Goal: Transaction & Acquisition: Download file/media

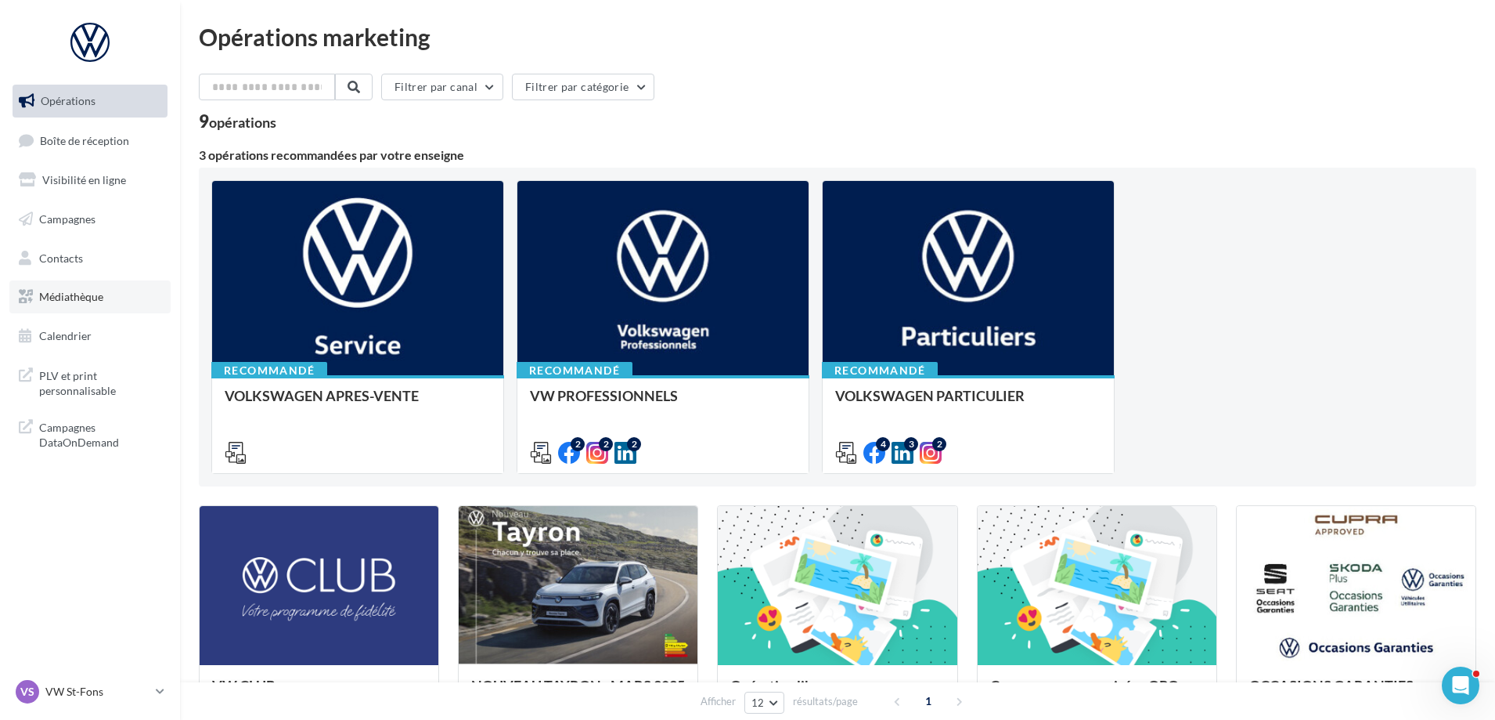
click at [74, 291] on span "Médiathèque" at bounding box center [71, 296] width 64 height 13
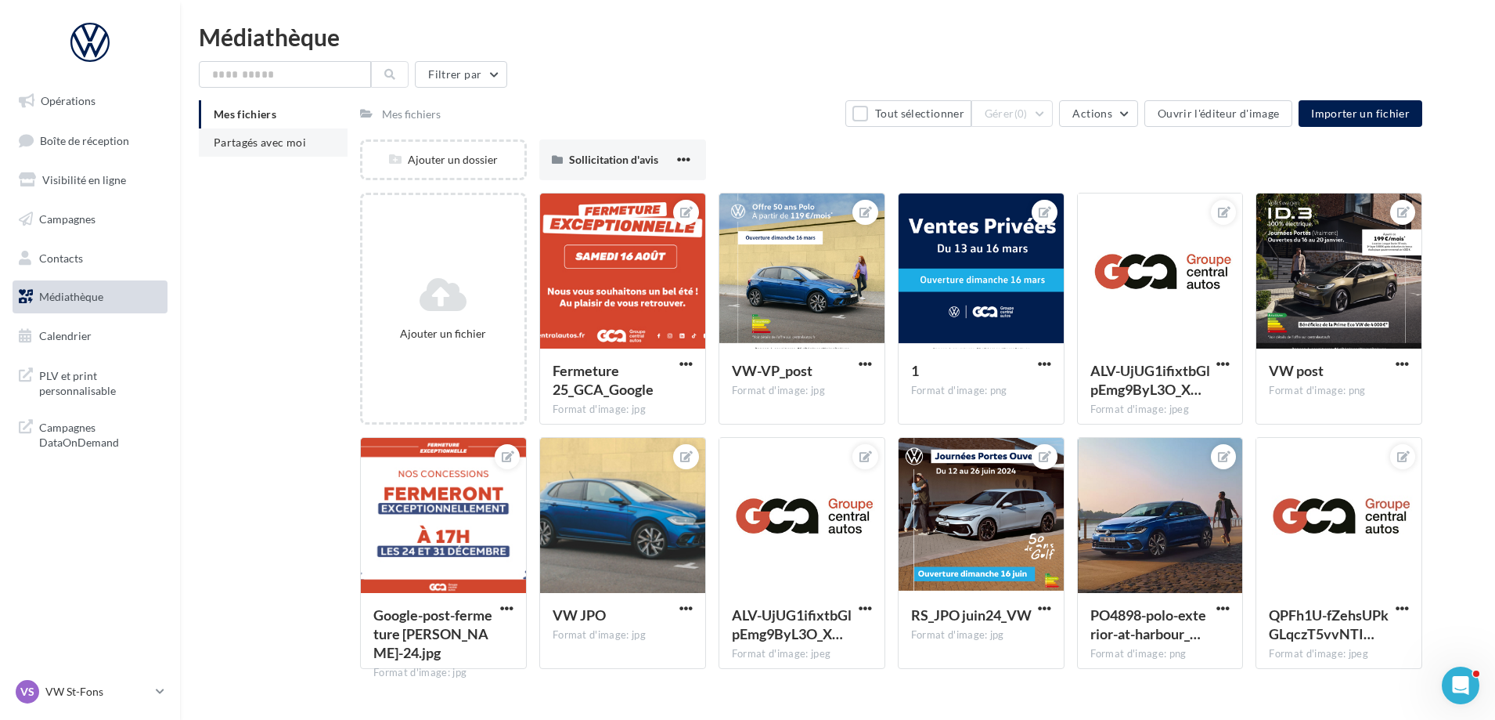
click at [292, 148] on span "Partagés avec moi" at bounding box center [260, 141] width 92 height 13
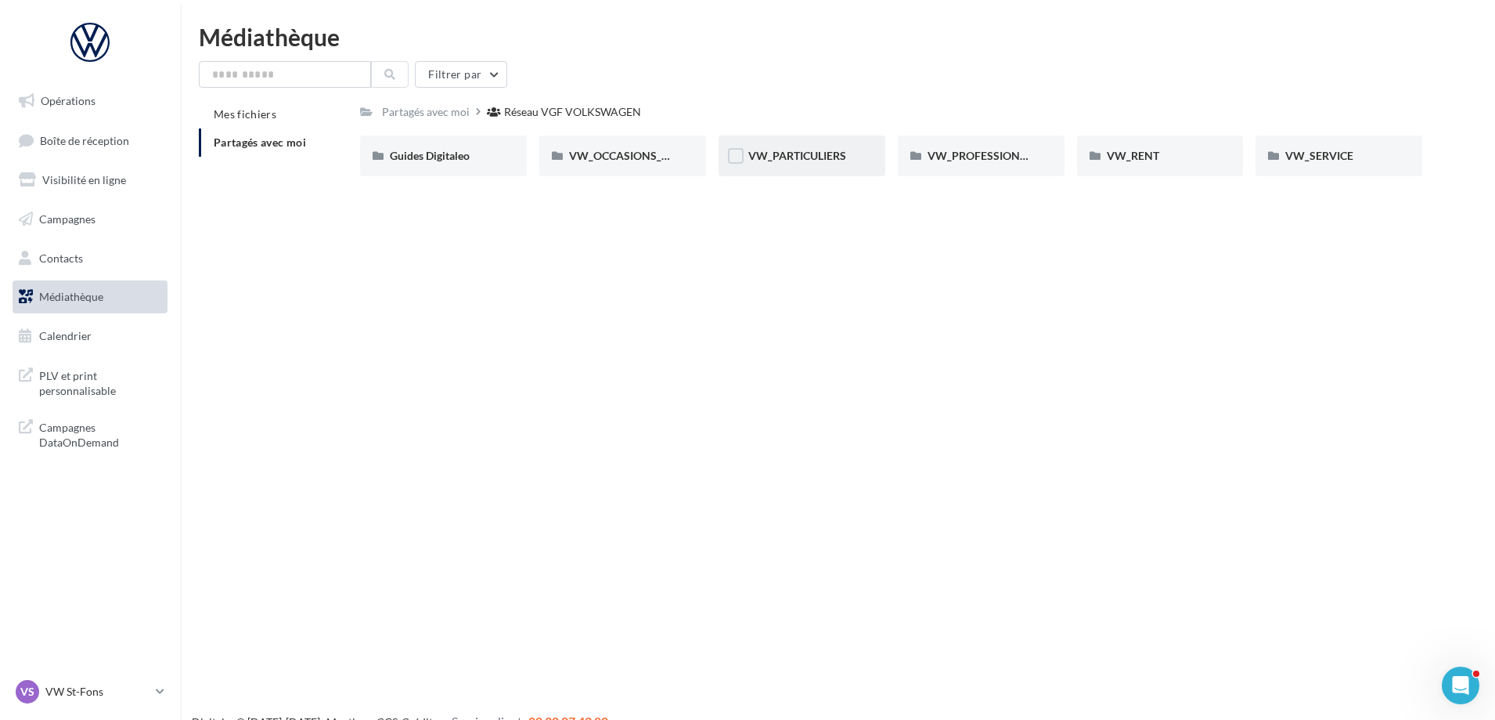
click at [806, 171] on div "VW_PARTICULIERS" at bounding box center [802, 155] width 167 height 41
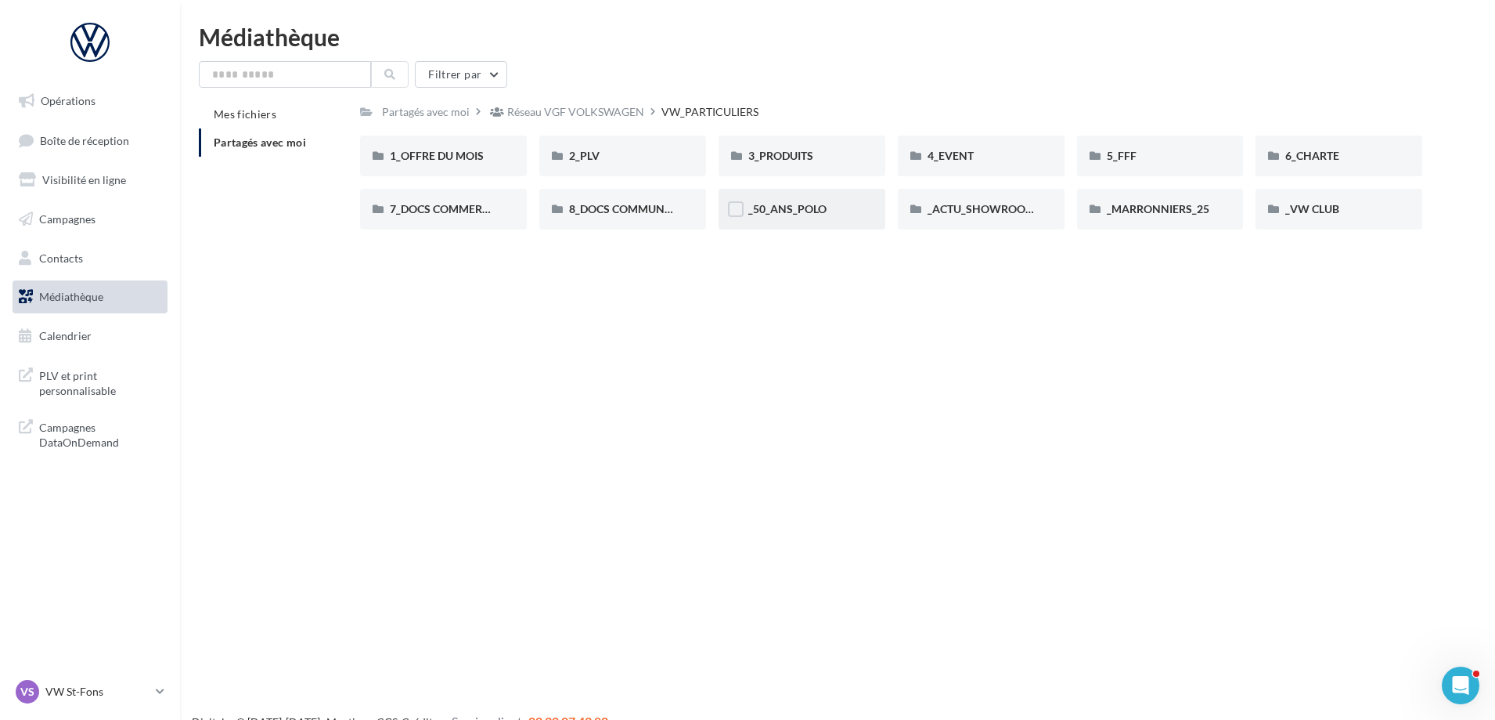
click at [788, 201] on div "_50_ANS_POLO" at bounding box center [802, 209] width 107 height 16
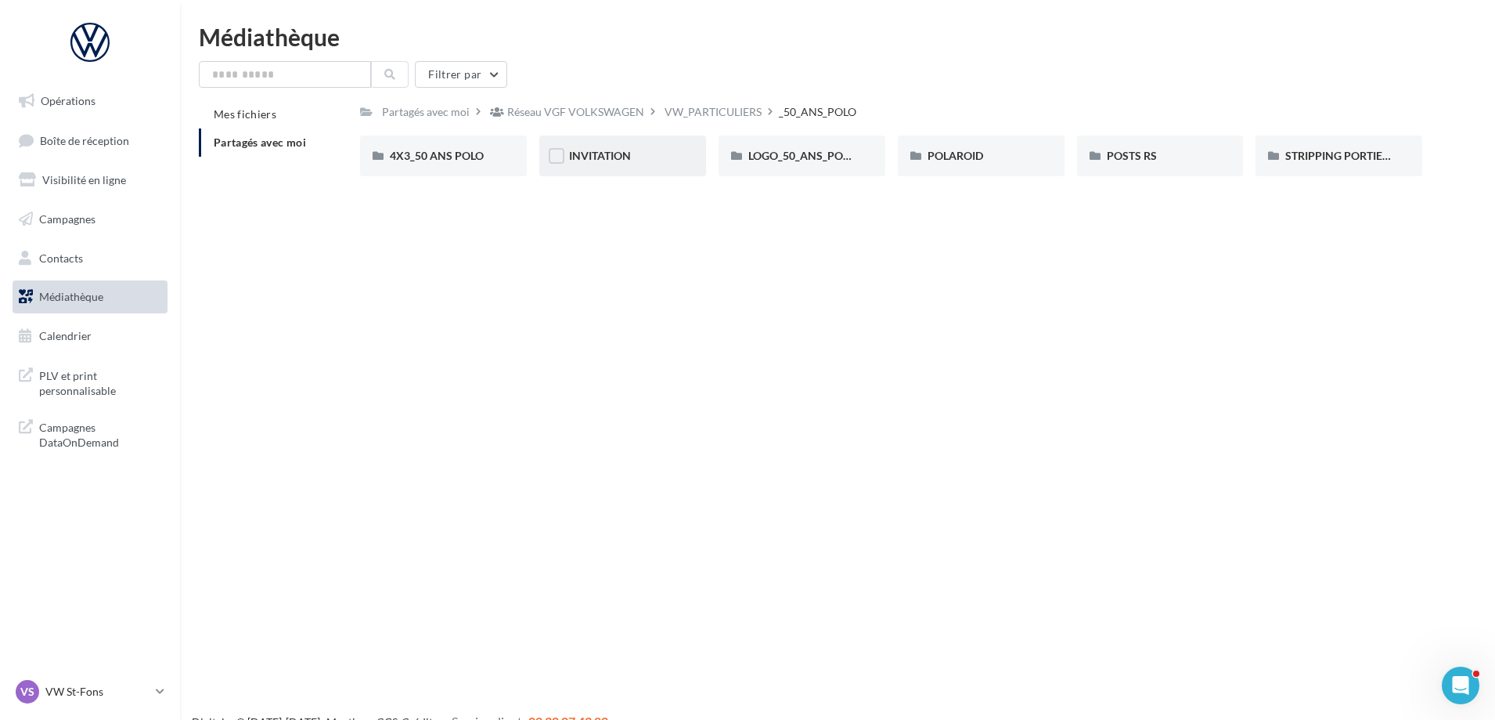
click at [639, 154] on div "INVITATION" at bounding box center [622, 156] width 107 height 16
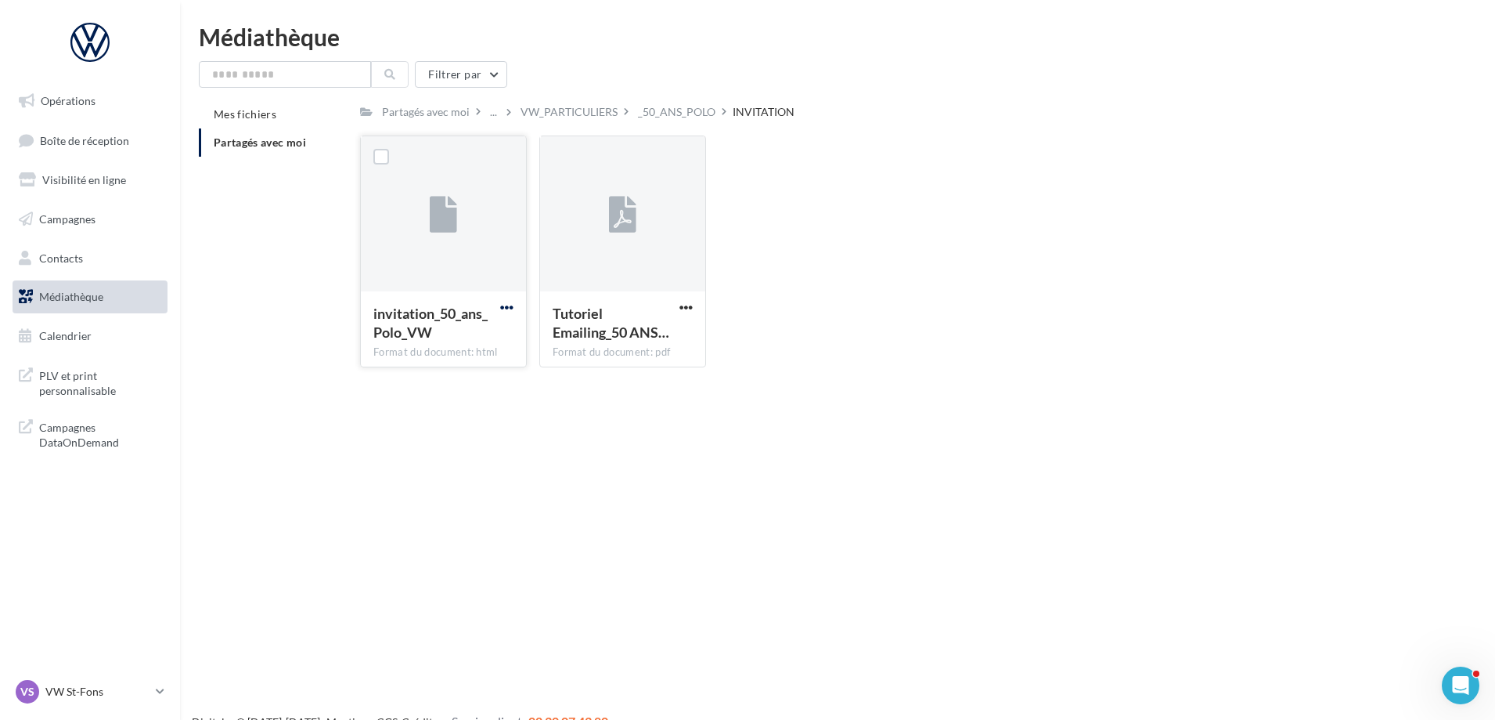
click at [510, 309] on span "button" at bounding box center [506, 307] width 13 height 13
click at [460, 343] on button "Télécharger" at bounding box center [438, 338] width 157 height 41
click at [657, 110] on div "_50_ANS_POLO" at bounding box center [677, 112] width 78 height 16
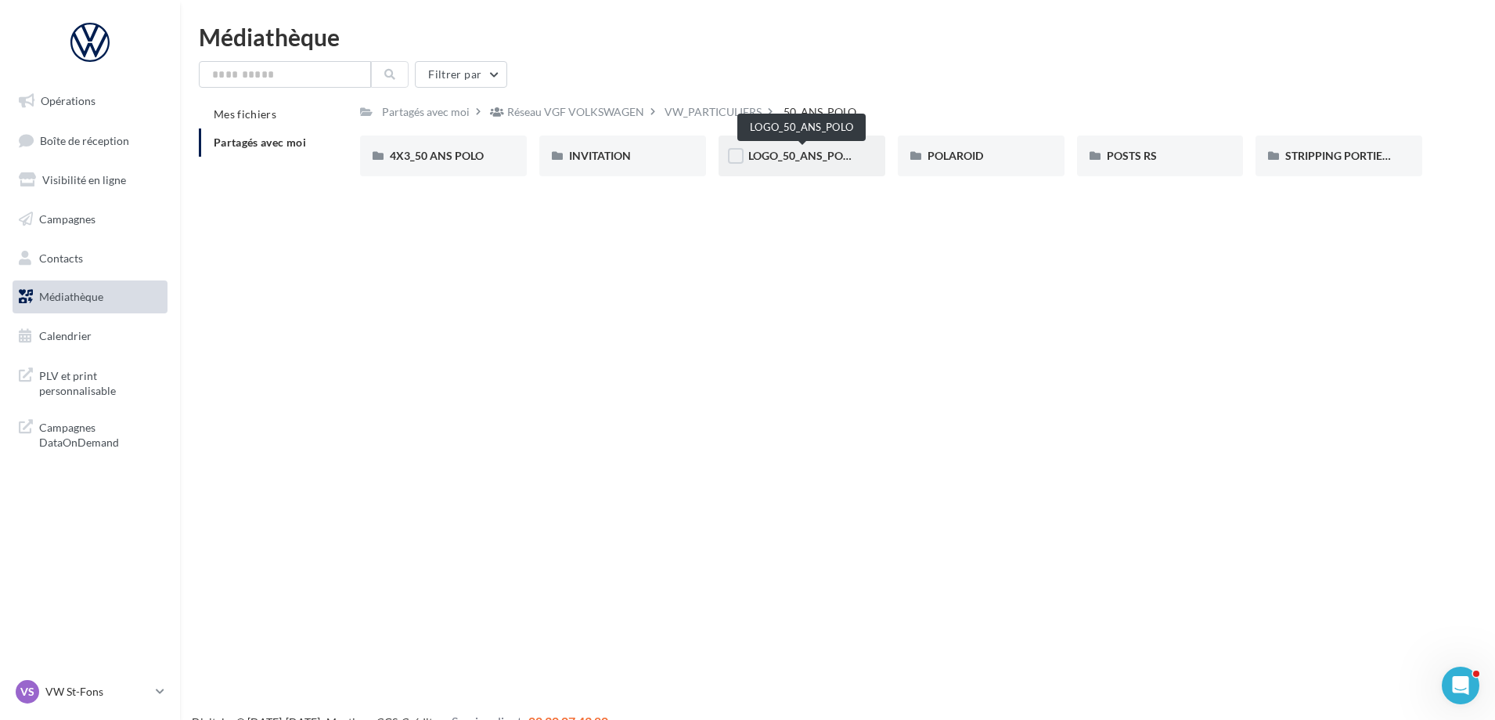
click at [817, 150] on span "LOGO_50_ANS_POLO" at bounding box center [803, 155] width 108 height 13
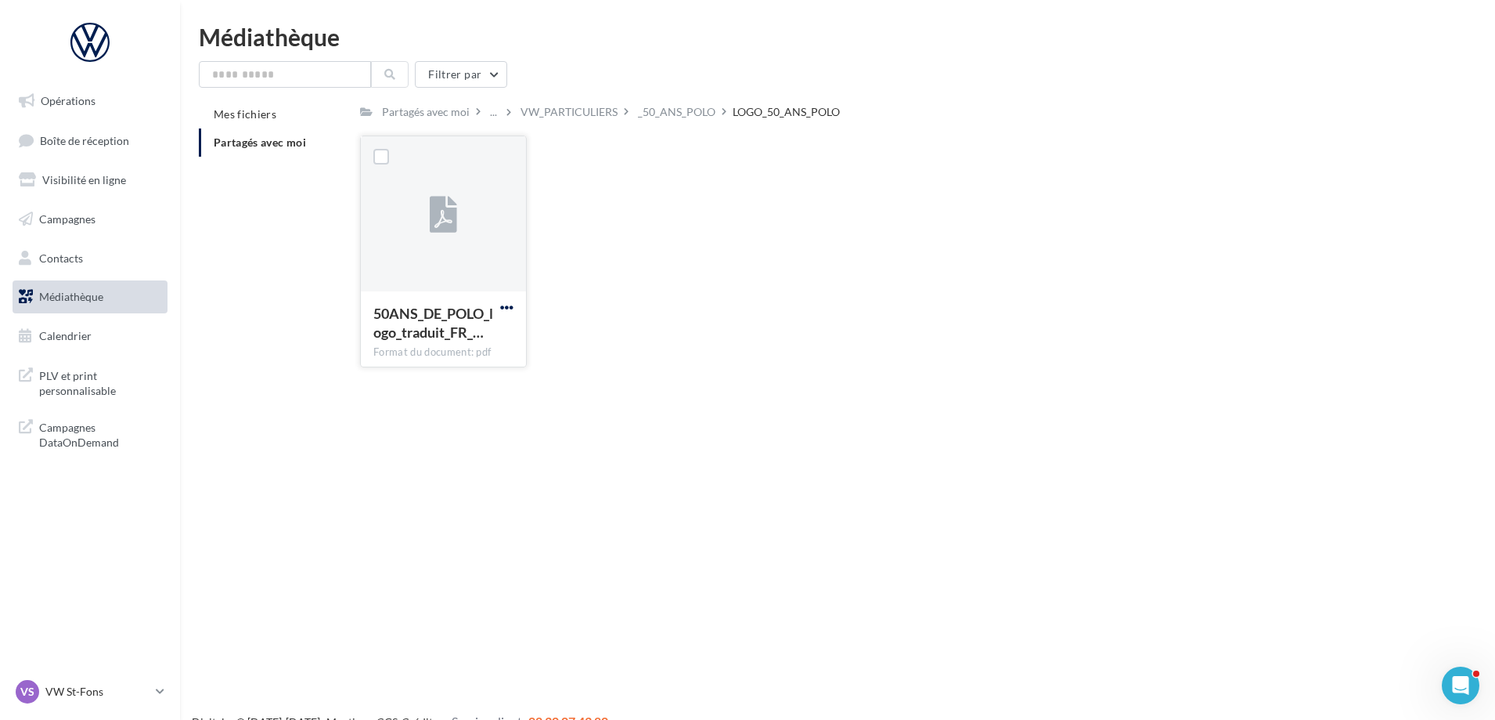
click at [507, 301] on span "button" at bounding box center [506, 307] width 13 height 13
click at [472, 345] on button "Télécharger" at bounding box center [438, 338] width 157 height 41
click at [676, 112] on div "Le téléchargement va bientôt commencer" at bounding box center [747, 93] width 273 height 42
click at [667, 114] on div "_50_ANS_POLO" at bounding box center [677, 112] width 78 height 16
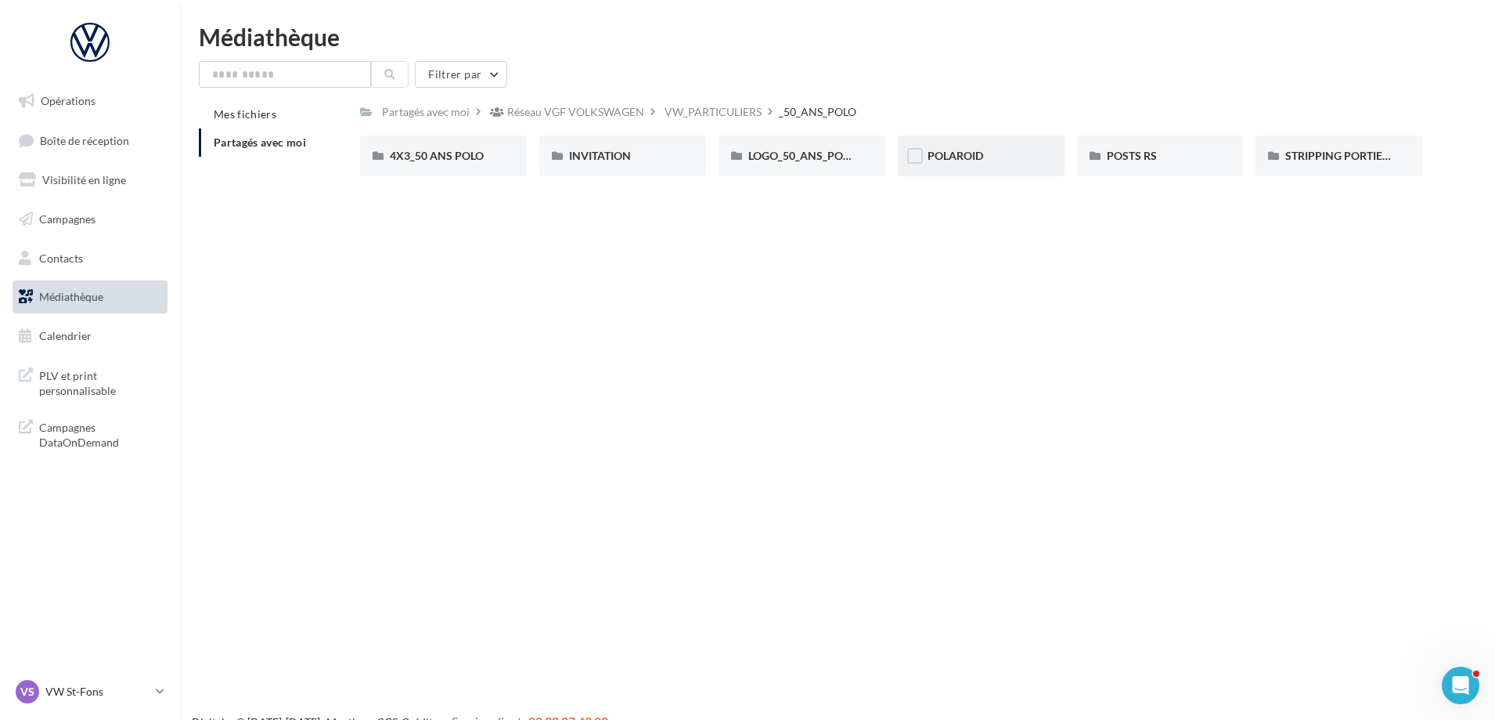
click at [990, 157] on div "POLAROID" at bounding box center [981, 156] width 107 height 16
